Goal: Task Accomplishment & Management: Manage account settings

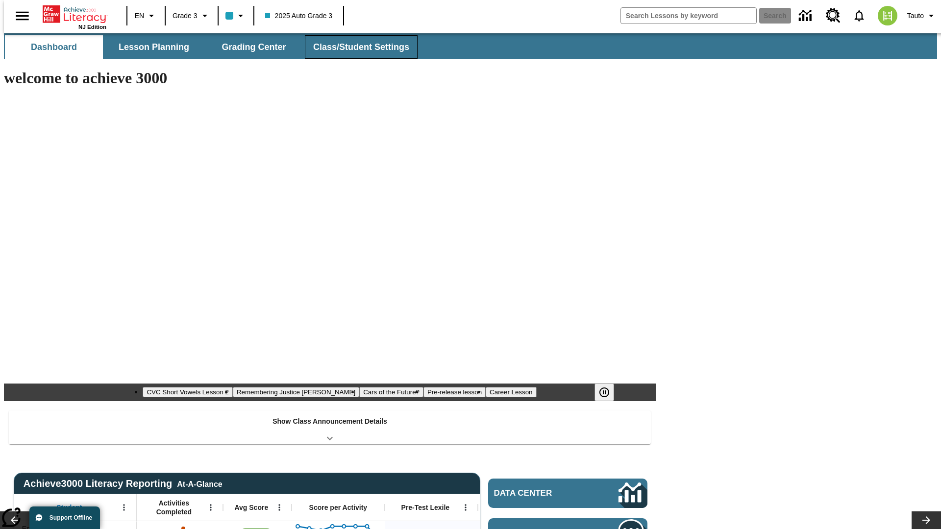
click at [356, 47] on span "Class/Student Settings" at bounding box center [361, 47] width 96 height 11
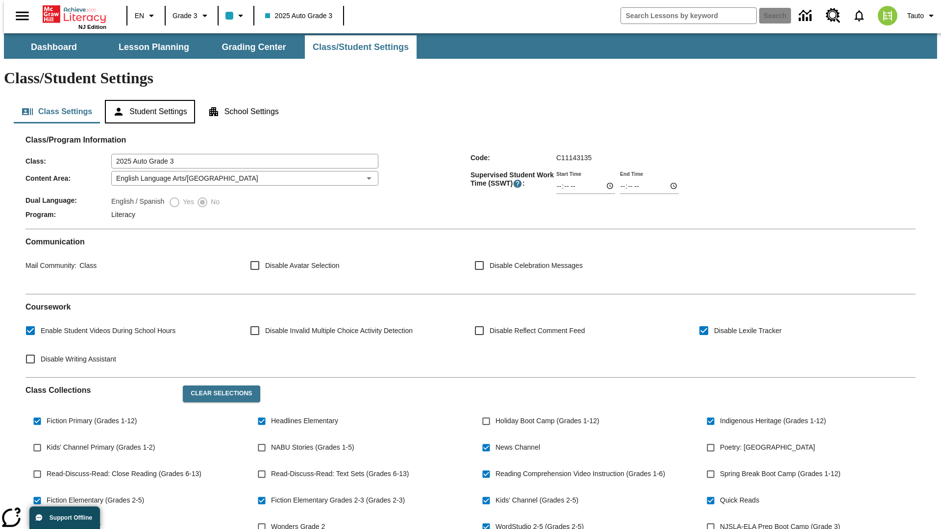
click at [148, 100] on button "Student Settings" at bounding box center [150, 112] width 90 height 24
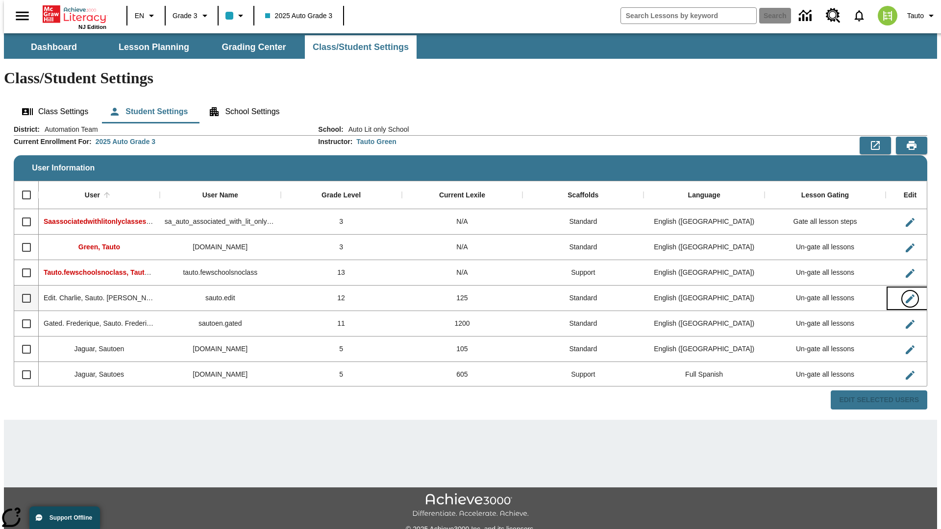
click at [906, 295] on icon "Edit User" at bounding box center [910, 299] width 9 height 9
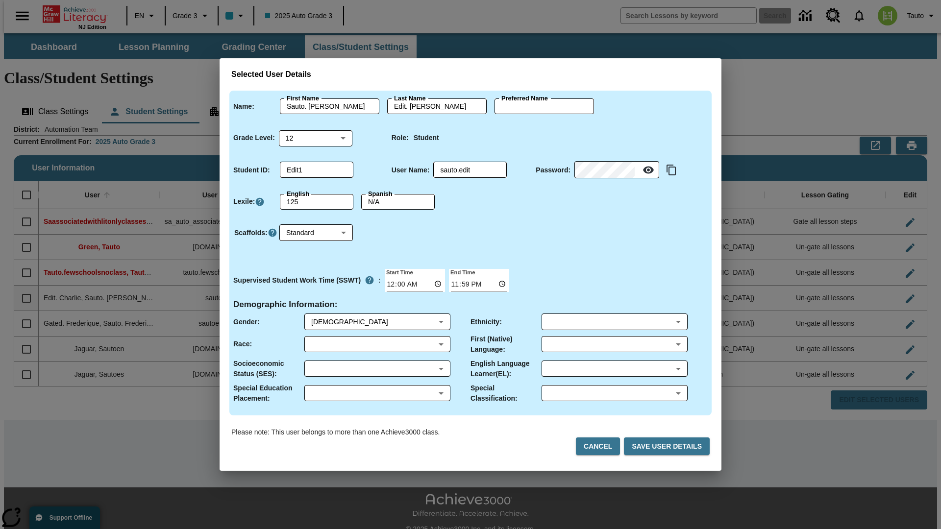
type input "Ethyl"
click at [602, 447] on button "Cancel" at bounding box center [598, 447] width 44 height 18
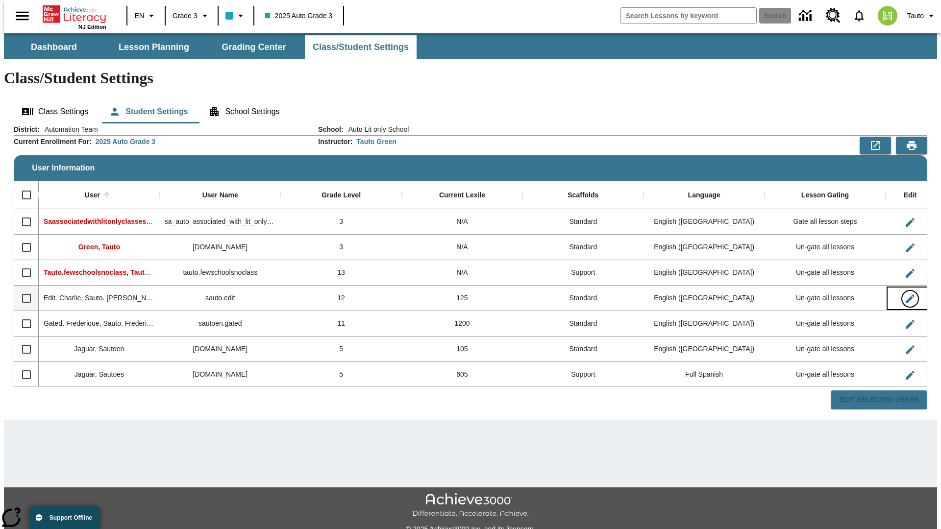
click at [906, 295] on icon "Edit User" at bounding box center [910, 299] width 9 height 9
